Goal: Transaction & Acquisition: Download file/media

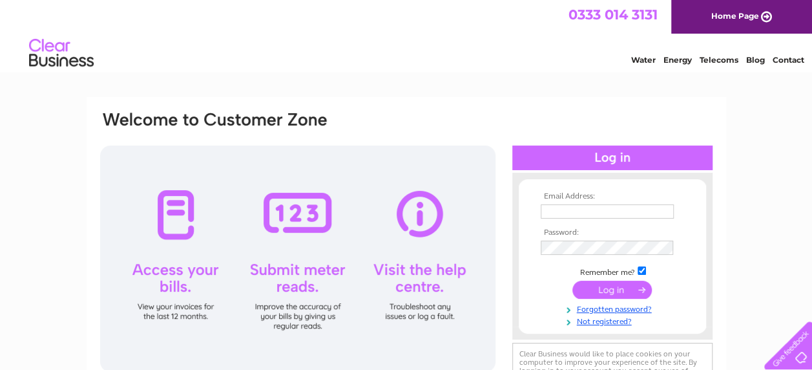
type input "[EMAIL_ADDRESS][DOMAIN_NAME]"
click at [606, 284] on input "submit" at bounding box center [611, 289] width 79 height 18
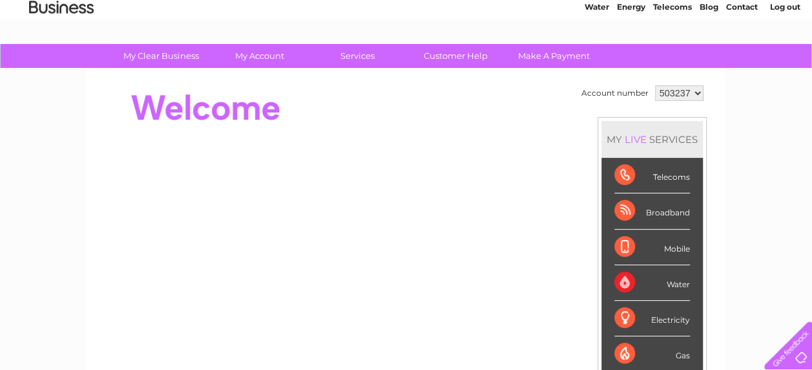
scroll to position [65, 0]
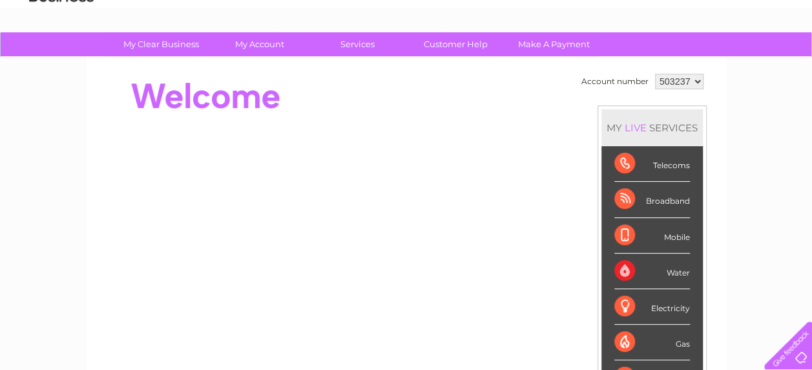
click at [699, 75] on select "503237 503289 904345 904584" at bounding box center [679, 82] width 48 height 16
select select "503289"
click at [655, 74] on select "503237 503289 904345 904584" at bounding box center [679, 82] width 48 height 16
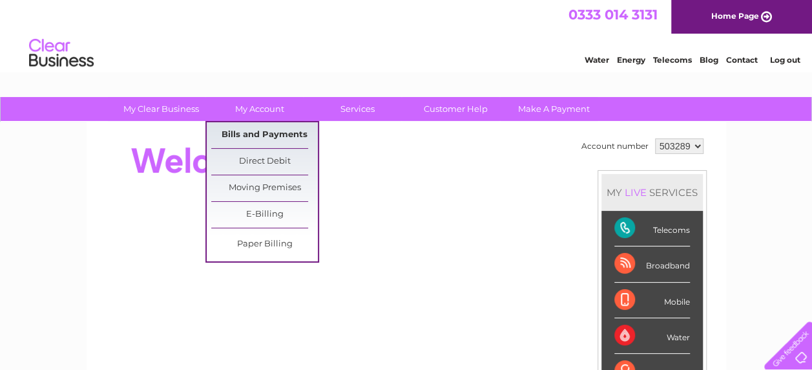
click at [256, 133] on link "Bills and Payments" at bounding box center [264, 135] width 107 height 26
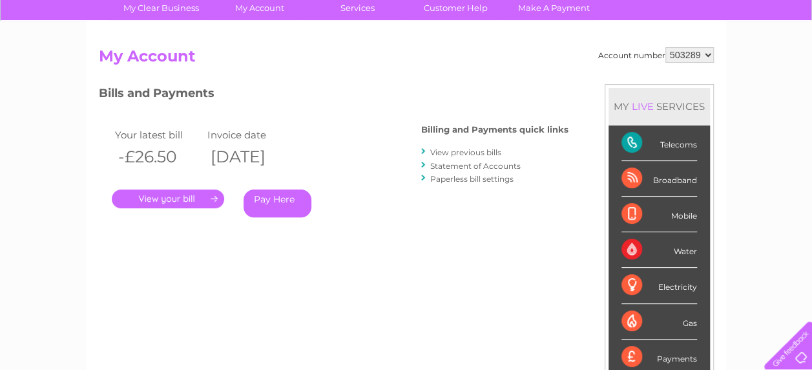
scroll to position [129, 0]
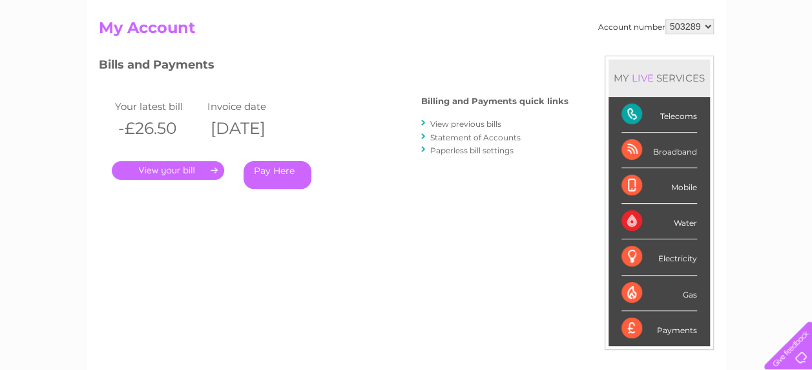
click at [474, 120] on link "View previous bills" at bounding box center [465, 124] width 71 height 10
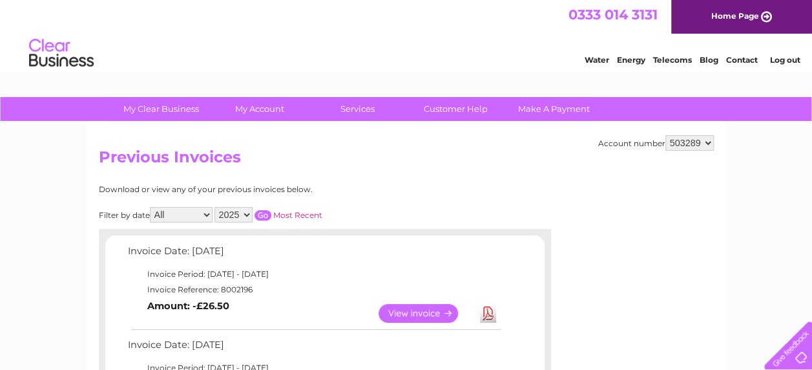
click at [709, 142] on select "503237 503289 904345 904584" at bounding box center [689, 143] width 48 height 16
select select "904345"
click at [665, 135] on select "503237 503289 904345 904584" at bounding box center [689, 143] width 48 height 16
click at [707, 147] on select "503237 503289 904345 904584" at bounding box center [689, 143] width 48 height 16
select select "904584"
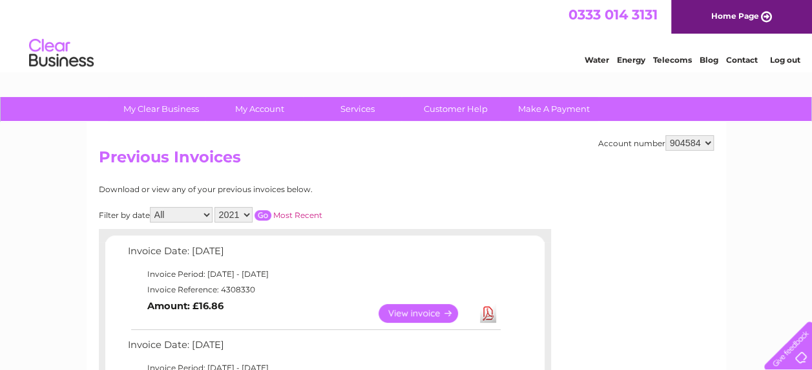
click at [665, 135] on select "503237 503289 904345 904584" at bounding box center [689, 143] width 48 height 16
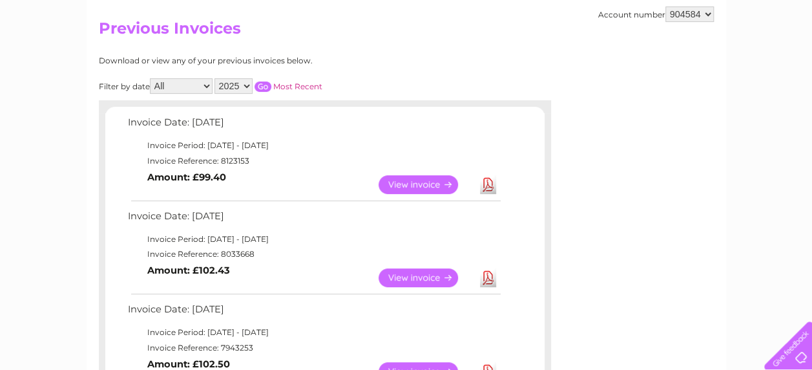
scroll to position [129, 0]
click at [485, 271] on link "Download" at bounding box center [488, 276] width 16 height 19
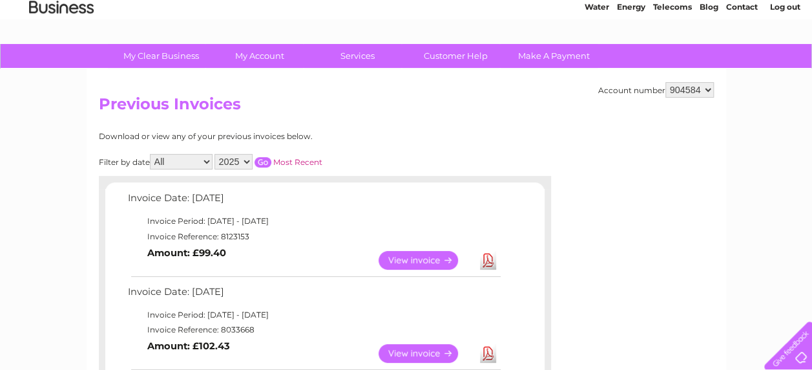
scroll to position [0, 0]
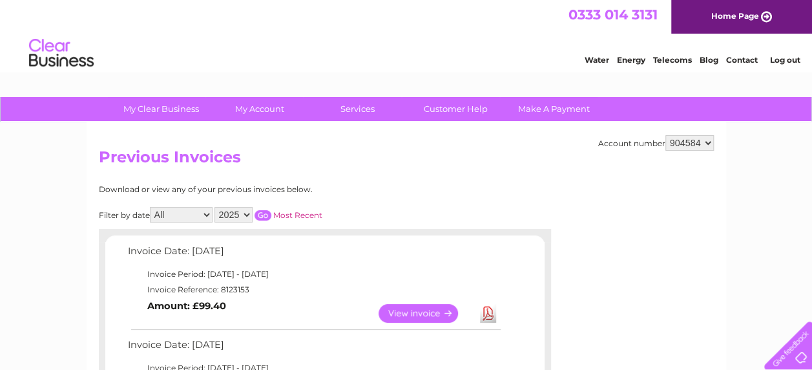
click at [780, 57] on link "Log out" at bounding box center [784, 60] width 30 height 10
